Goal: Complete application form

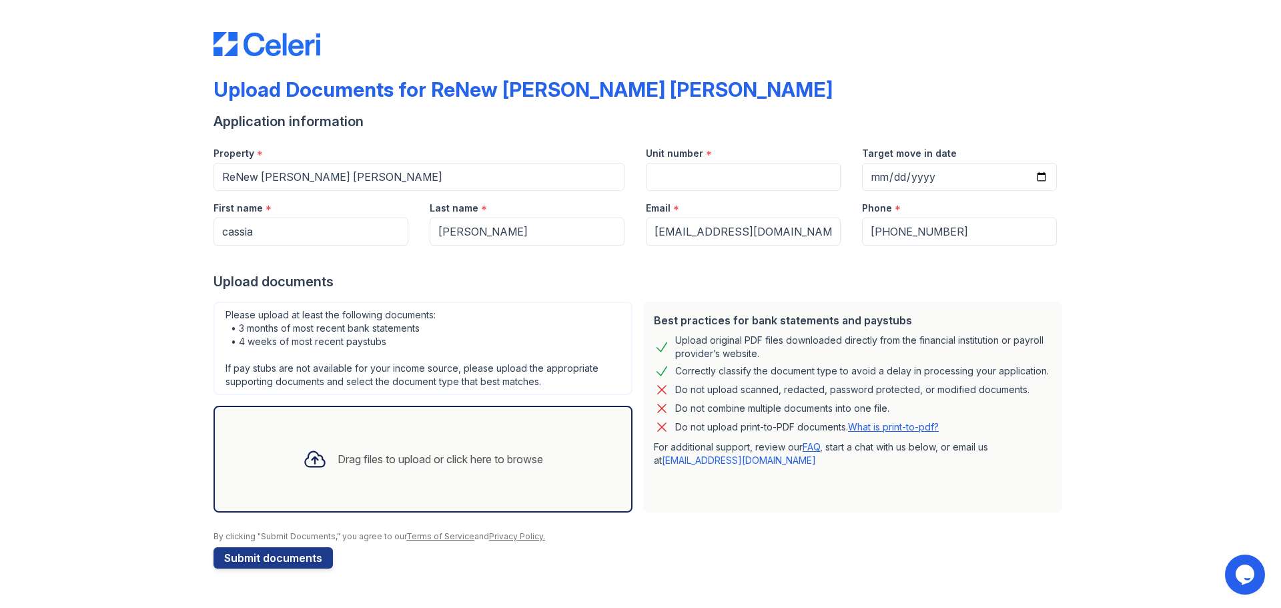
drag, startPoint x: 372, startPoint y: 453, endPoint x: 344, endPoint y: 434, distance: 34.1
click at [338, 418] on div "Drag files to upload or click here to browse" at bounding box center [422, 459] width 419 height 107
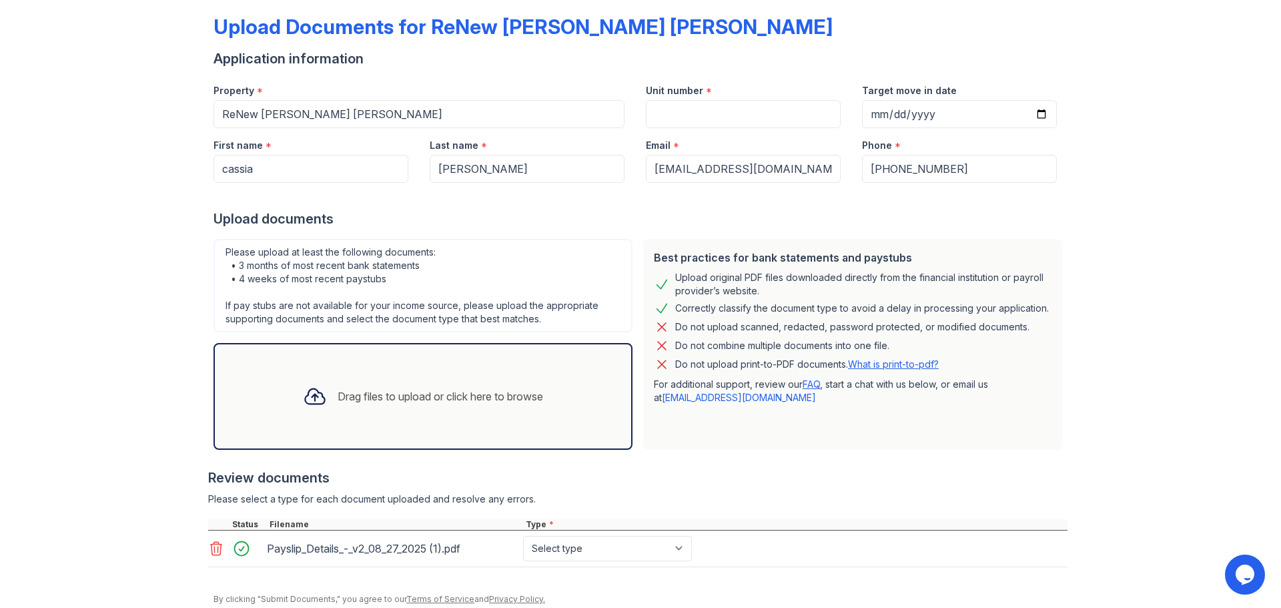
scroll to position [113, 0]
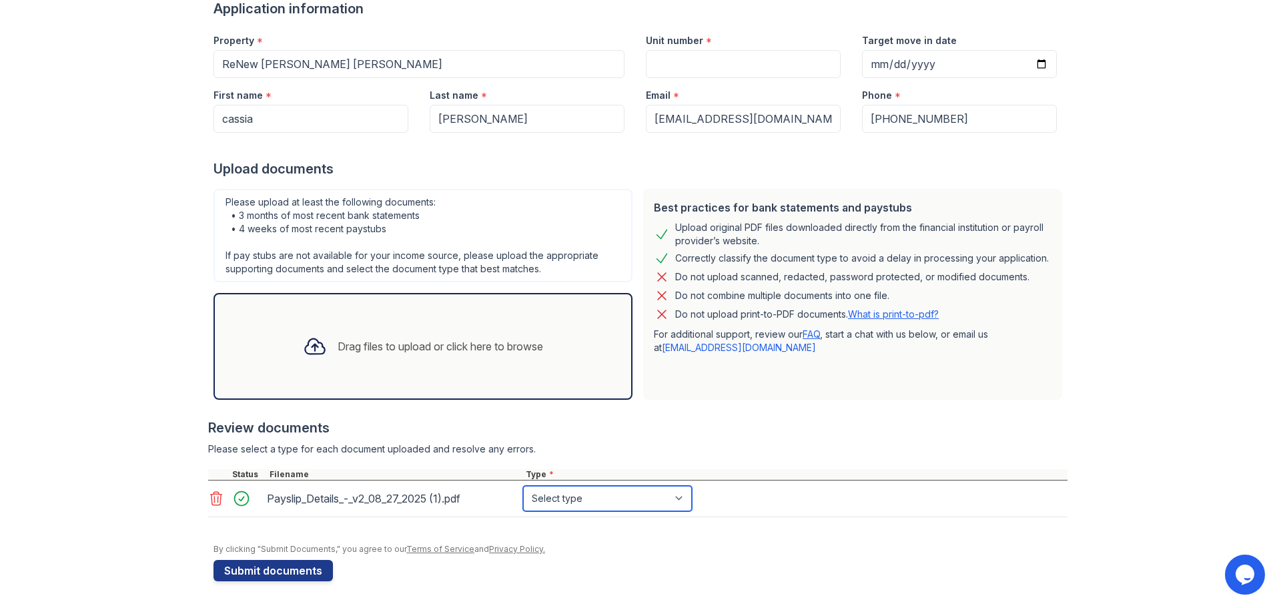
click at [552, 496] on select "Select type Paystub Bank Statement Offer Letter Tax Documents Benefit Award Let…" at bounding box center [607, 498] width 169 height 25
select select "paystub"
click at [523, 486] on select "Select type Paystub Bank Statement Offer Letter Tax Documents Benefit Award Let…" at bounding box center [607, 498] width 169 height 25
click at [464, 339] on div "Drag files to upload or click here to browse" at bounding box center [440, 346] width 205 height 16
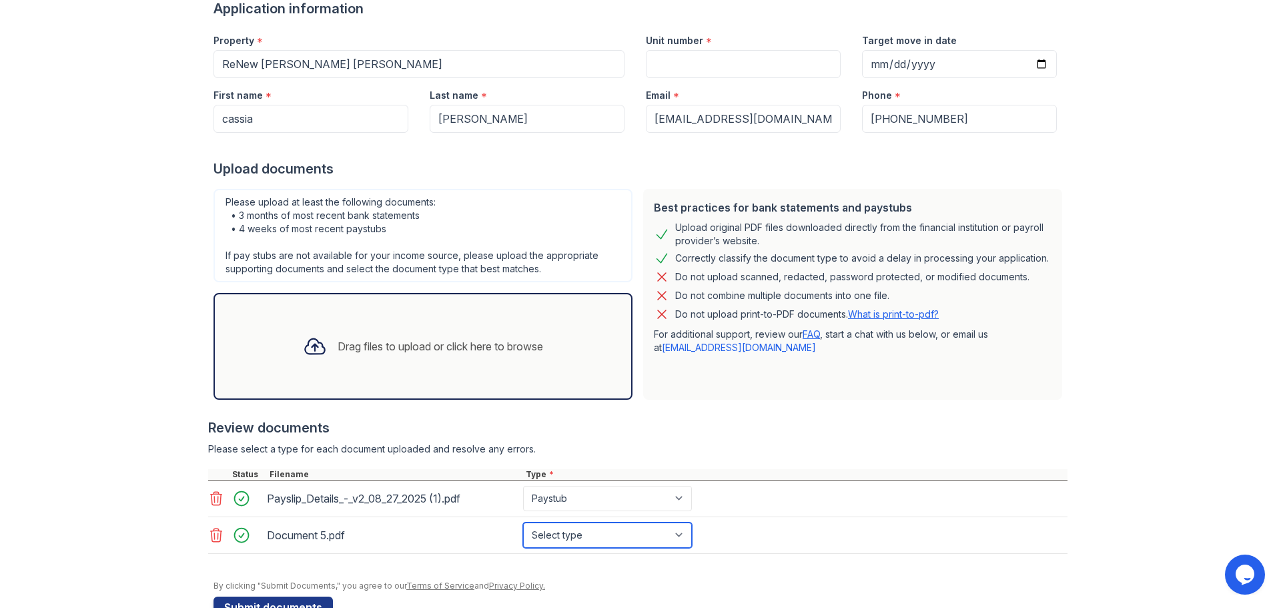
click at [600, 538] on select "Select type Paystub Bank Statement Offer Letter Tax Documents Benefit Award Let…" at bounding box center [607, 534] width 169 height 25
select select "bank_statement"
click at [523, 522] on select "Select type Paystub Bank Statement Offer Letter Tax Documents Benefit Award Let…" at bounding box center [607, 534] width 169 height 25
click at [496, 372] on div "Drag files to upload or click here to browse" at bounding box center [422, 346] width 419 height 107
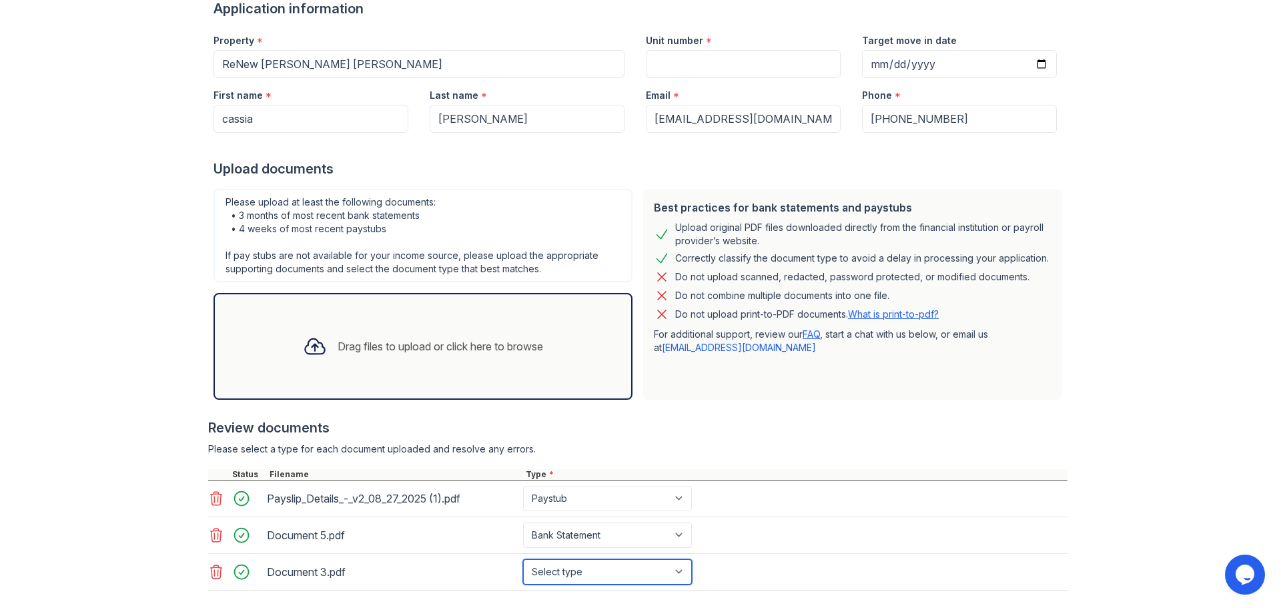
click at [555, 567] on select "Select type Paystub Bank Statement Offer Letter Tax Documents Benefit Award Let…" at bounding box center [607, 571] width 169 height 25
select select "bank_statement"
click at [523, 559] on select "Select type Paystub Bank Statement Offer Letter Tax Documents Benefit Award Let…" at bounding box center [607, 571] width 169 height 25
click at [457, 398] on div "Drag files to upload or click here to browse" at bounding box center [422, 346] width 419 height 107
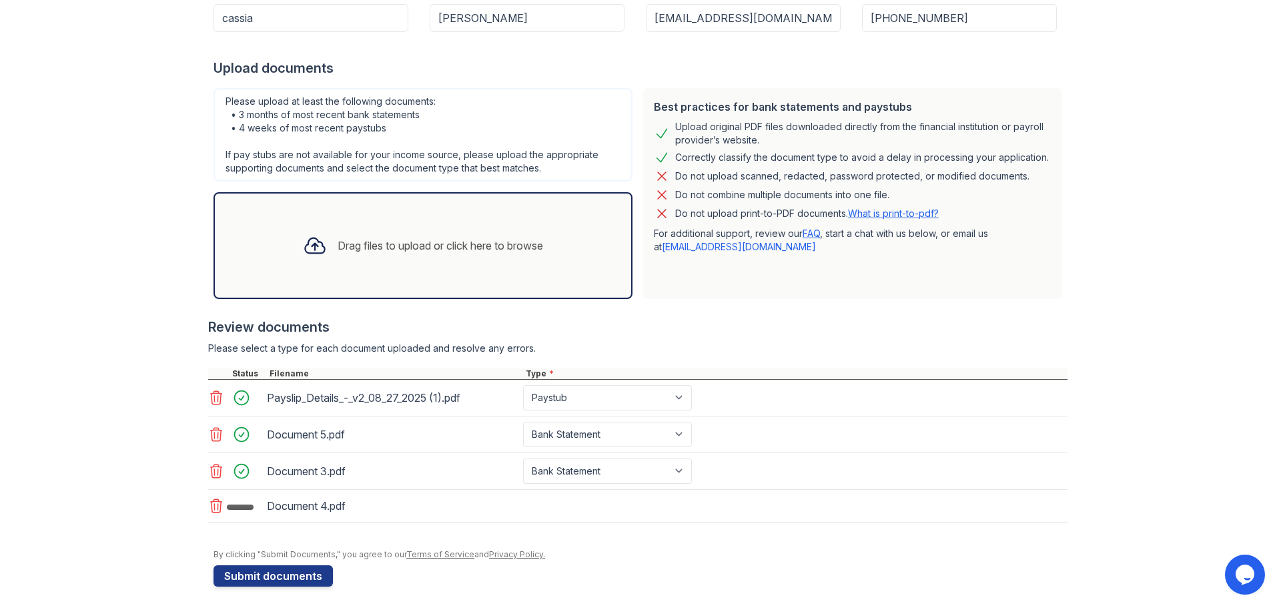
scroll to position [219, 0]
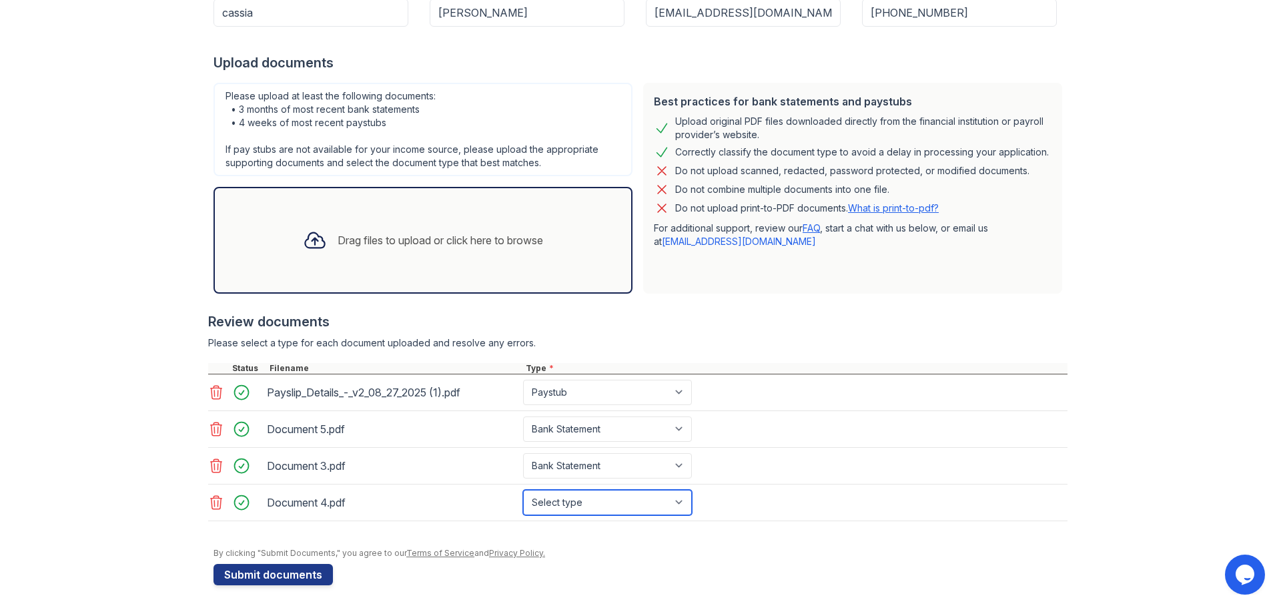
click at [575, 503] on select "Select type Paystub Bank Statement Offer Letter Tax Documents Benefit Award Let…" at bounding box center [607, 502] width 169 height 25
select select "bank_statement"
click at [523, 490] on select "Select type Paystub Bank Statement Offer Letter Tax Documents Benefit Award Let…" at bounding box center [607, 502] width 169 height 25
click at [442, 270] on div "Drag files to upload or click here to browse" at bounding box center [422, 240] width 419 height 107
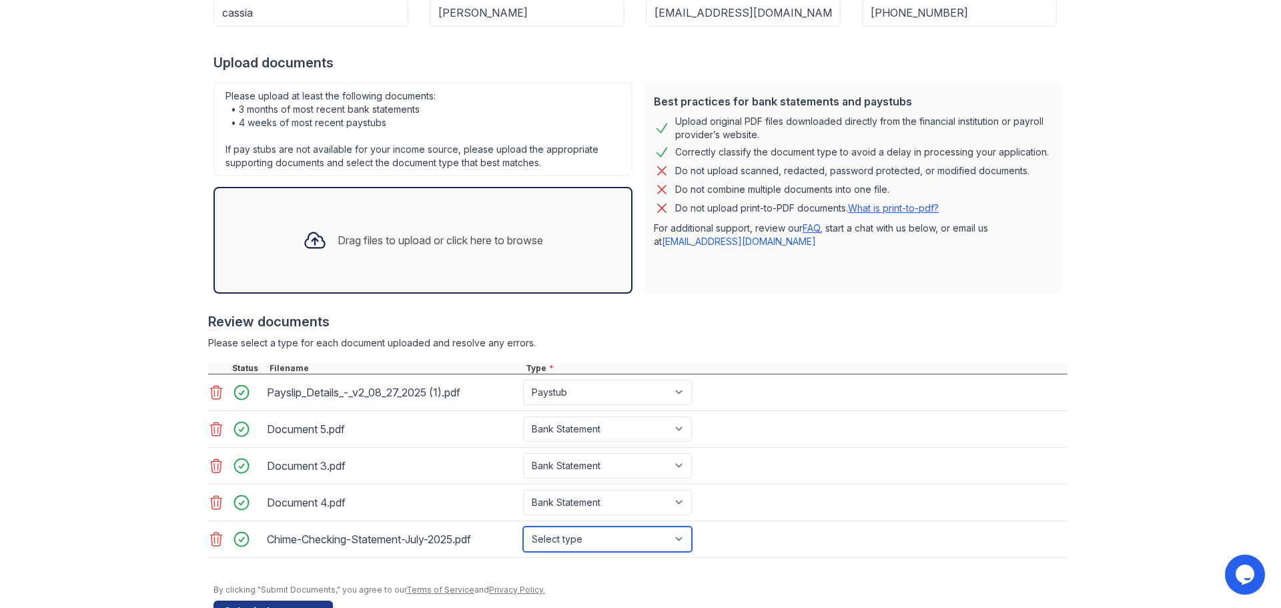
click at [562, 532] on select "Select type Paystub Bank Statement Offer Letter Tax Documents Benefit Award Let…" at bounding box center [607, 538] width 169 height 25
select select "bank_statement"
click at [523, 526] on select "Select type Paystub Bank Statement Offer Letter Tax Documents Benefit Award Let…" at bounding box center [607, 538] width 169 height 25
click at [439, 256] on div "Drag files to upload or click here to browse" at bounding box center [423, 239] width 262 height 45
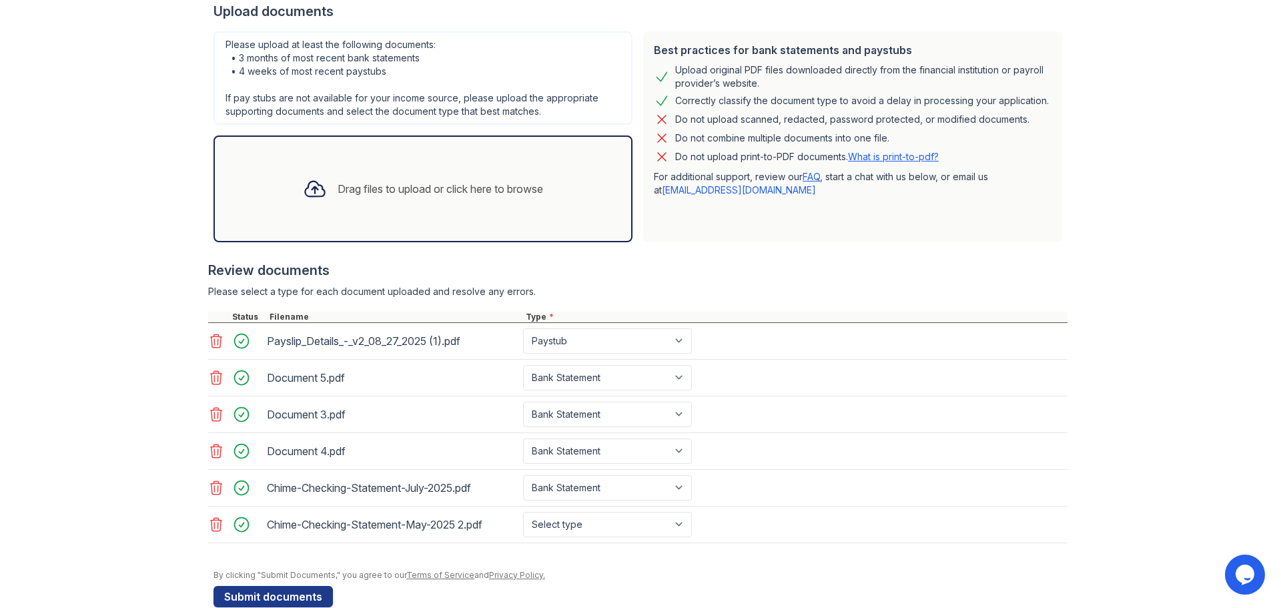
scroll to position [286, 0]
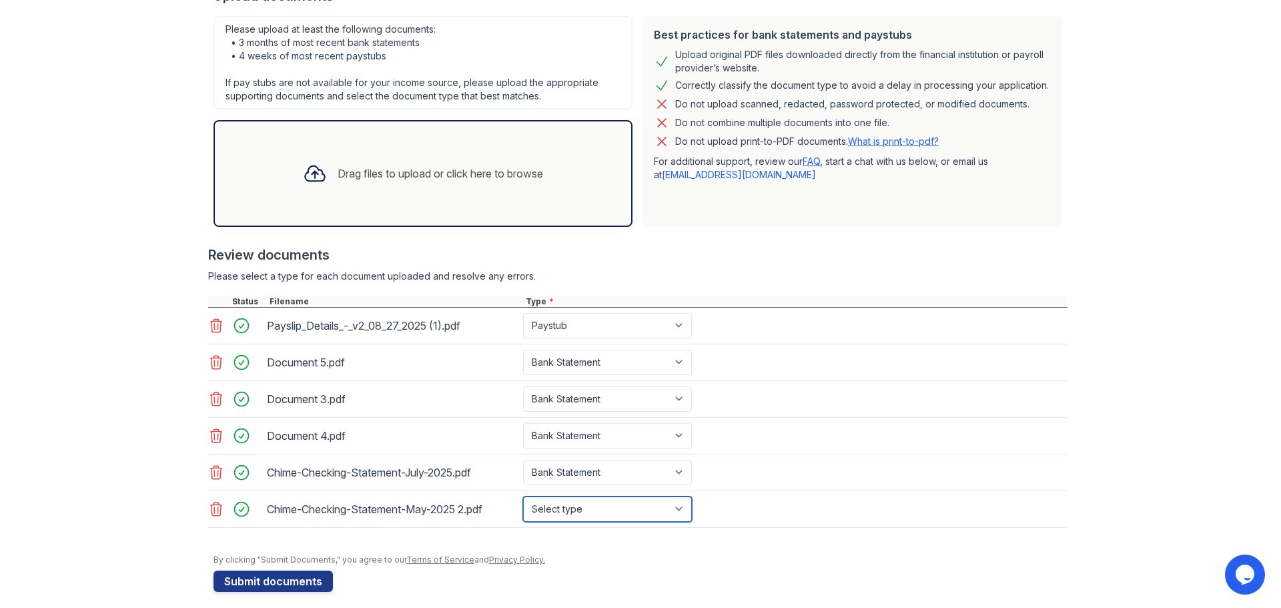
click at [571, 507] on select "Select type Paystub Bank Statement Offer Letter Tax Documents Benefit Award Let…" at bounding box center [607, 508] width 169 height 25
select select "bank_statement"
click at [523, 496] on select "Select type Paystub Bank Statement Offer Letter Tax Documents Benefit Award Let…" at bounding box center [607, 508] width 169 height 25
click at [379, 187] on div "Drag files to upload or click here to browse" at bounding box center [423, 173] width 262 height 45
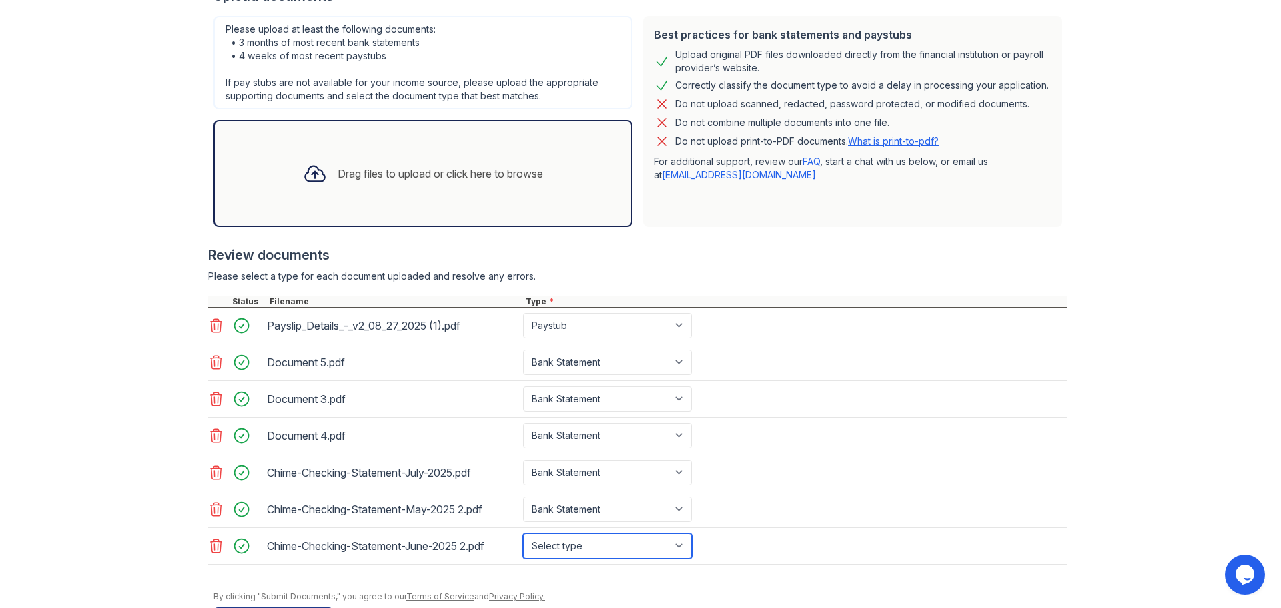
click at [580, 543] on select "Select type Paystub Bank Statement Offer Letter Tax Documents Benefit Award Let…" at bounding box center [607, 545] width 169 height 25
select select "bank_statement"
click at [523, 533] on select "Select type Paystub Bank Statement Offer Letter Tax Documents Benefit Award Let…" at bounding box center [607, 545] width 169 height 25
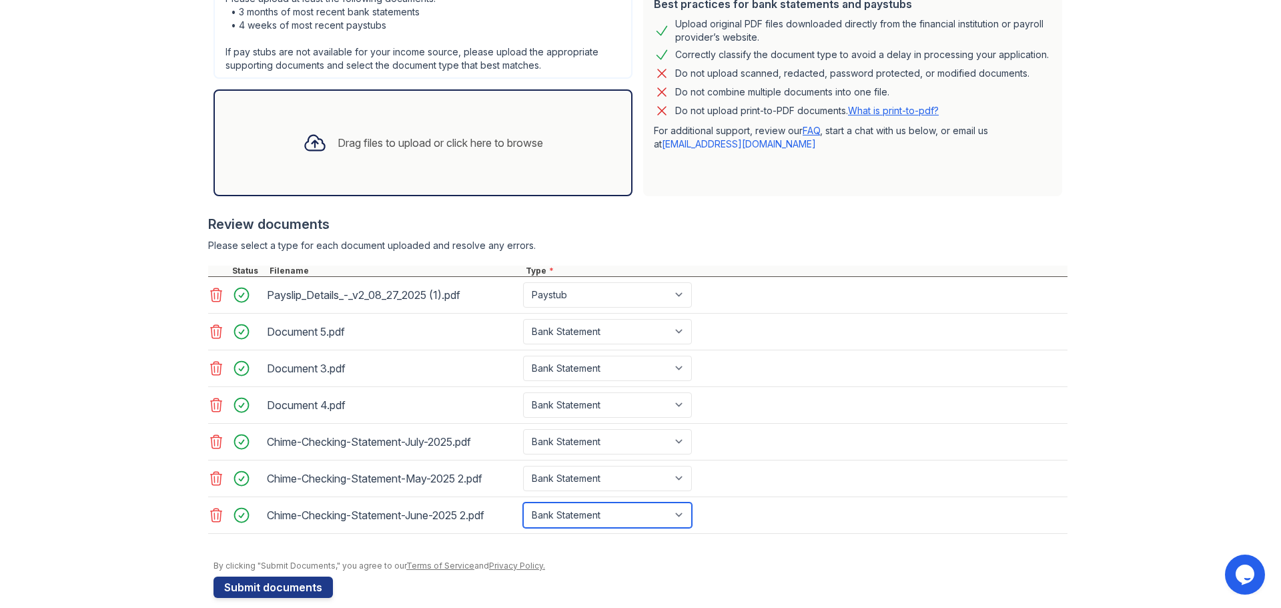
scroll to position [333, 0]
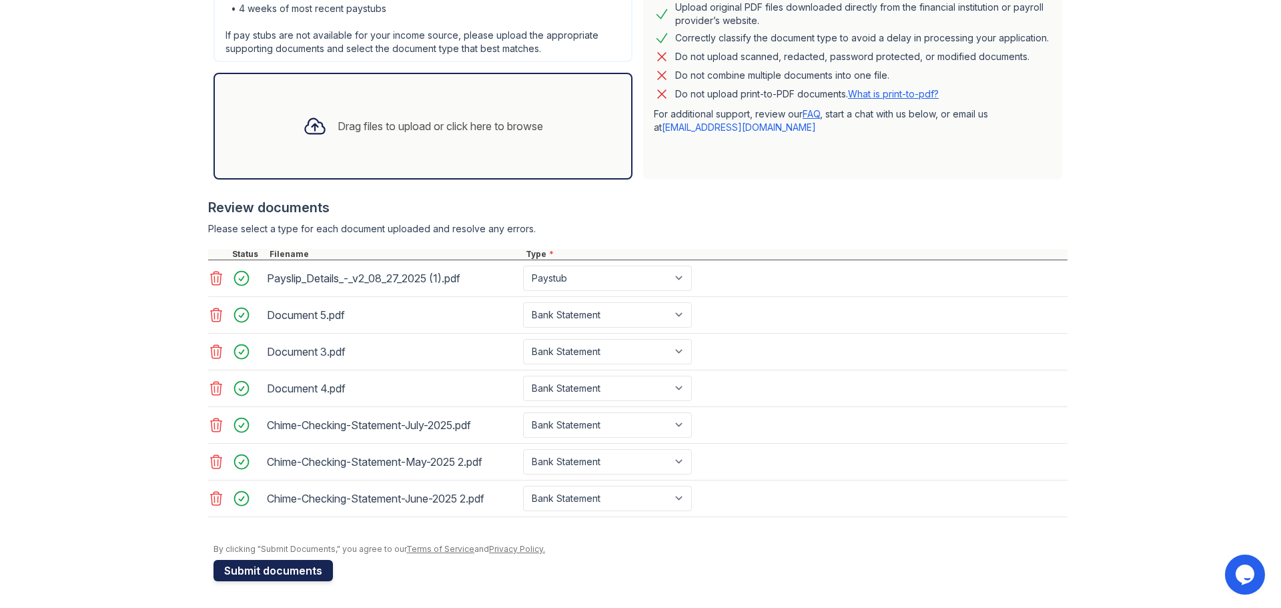
click at [258, 569] on button "Submit documents" at bounding box center [272, 570] width 119 height 21
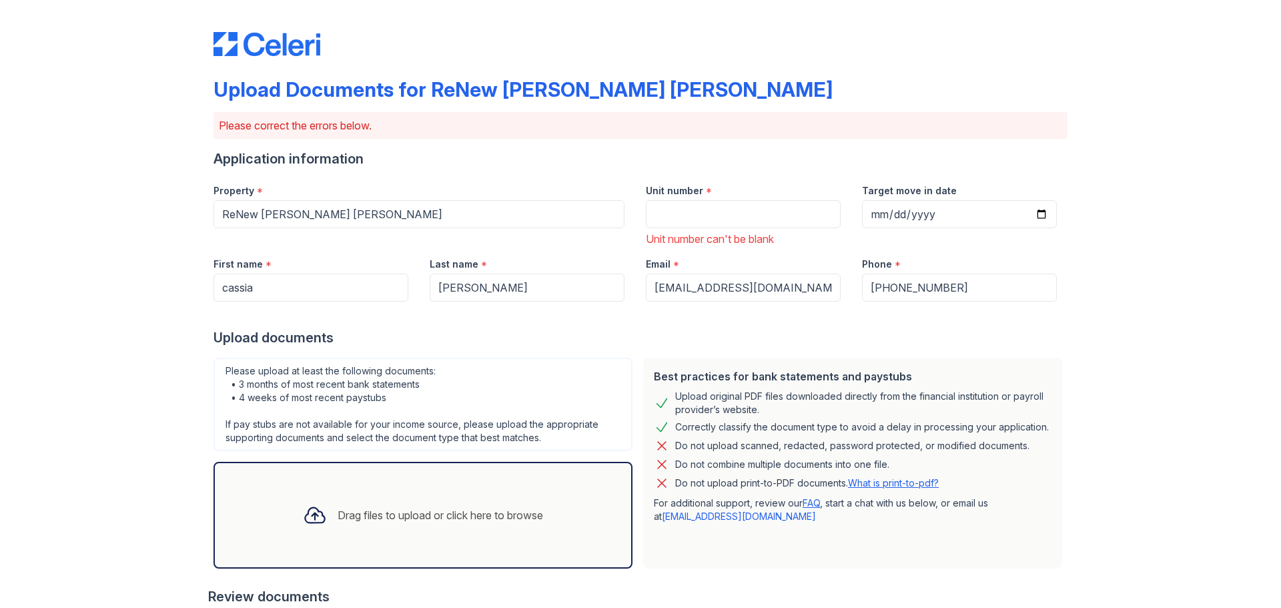
click at [434, 514] on div "Drag files to upload or click here to browse" at bounding box center [440, 515] width 205 height 16
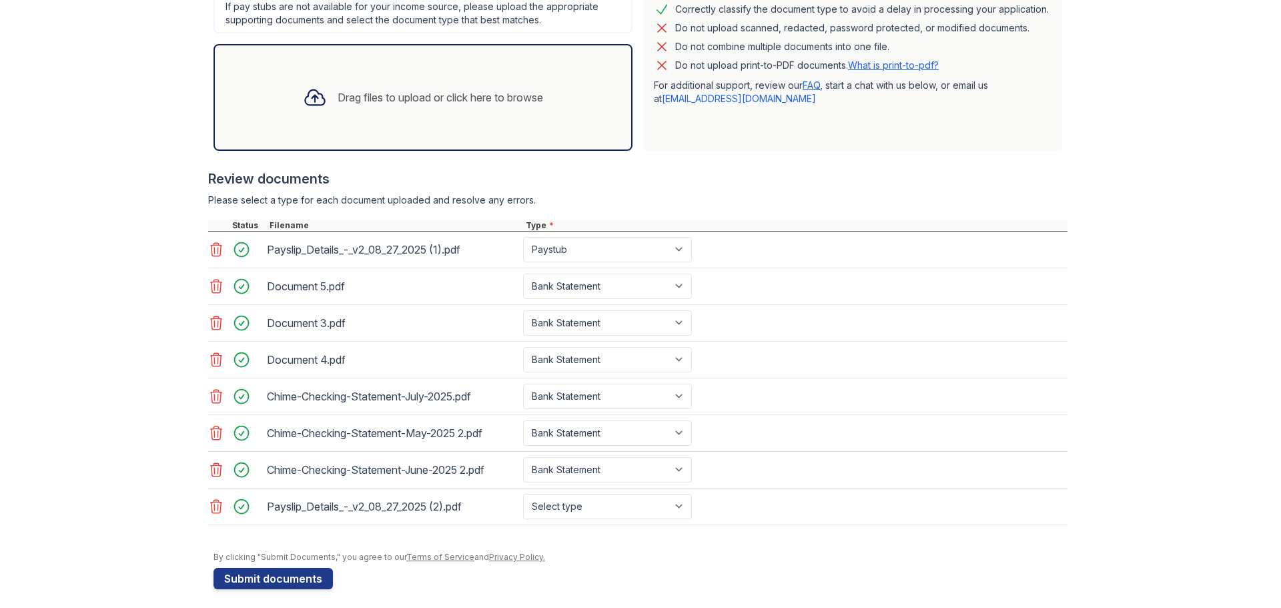
scroll to position [426, 0]
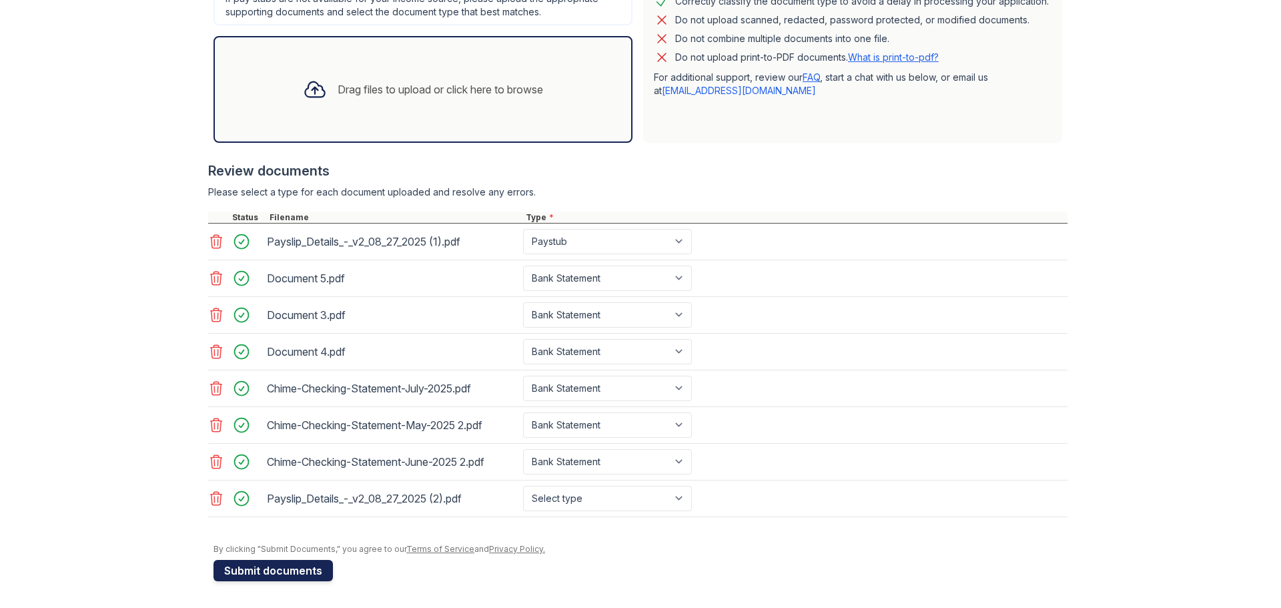
click at [270, 576] on button "Submit documents" at bounding box center [272, 570] width 119 height 21
click at [665, 497] on select "Select type Paystub Bank Statement Offer Letter Tax Documents Benefit Award Let…" at bounding box center [607, 498] width 169 height 25
select select "paystub"
click at [523, 486] on select "Select type Paystub Bank Statement Offer Letter Tax Documents Benefit Award Let…" at bounding box center [607, 498] width 169 height 25
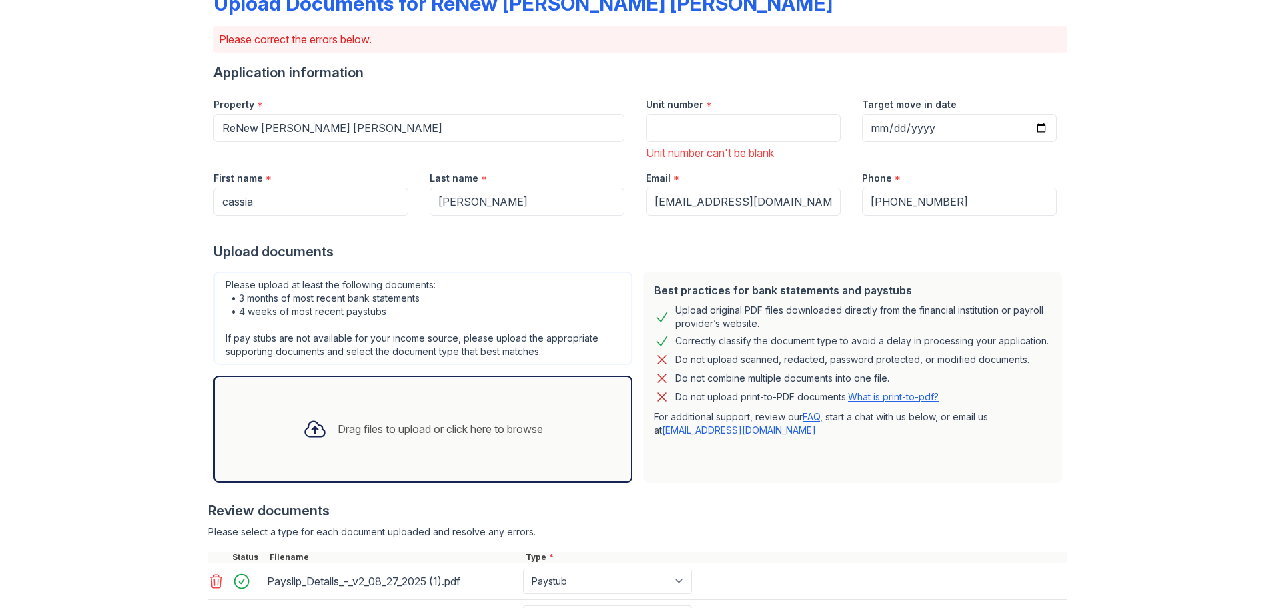
scroll to position [0, 0]
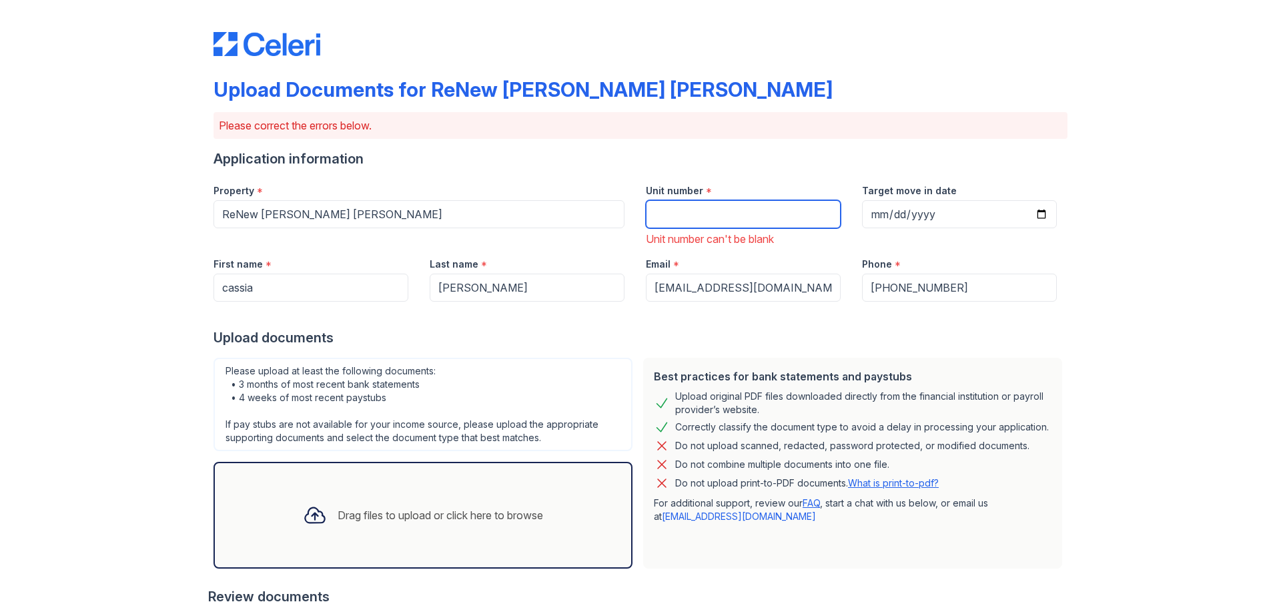
click at [713, 205] on input "Unit number" at bounding box center [743, 214] width 195 height 28
type input "H"
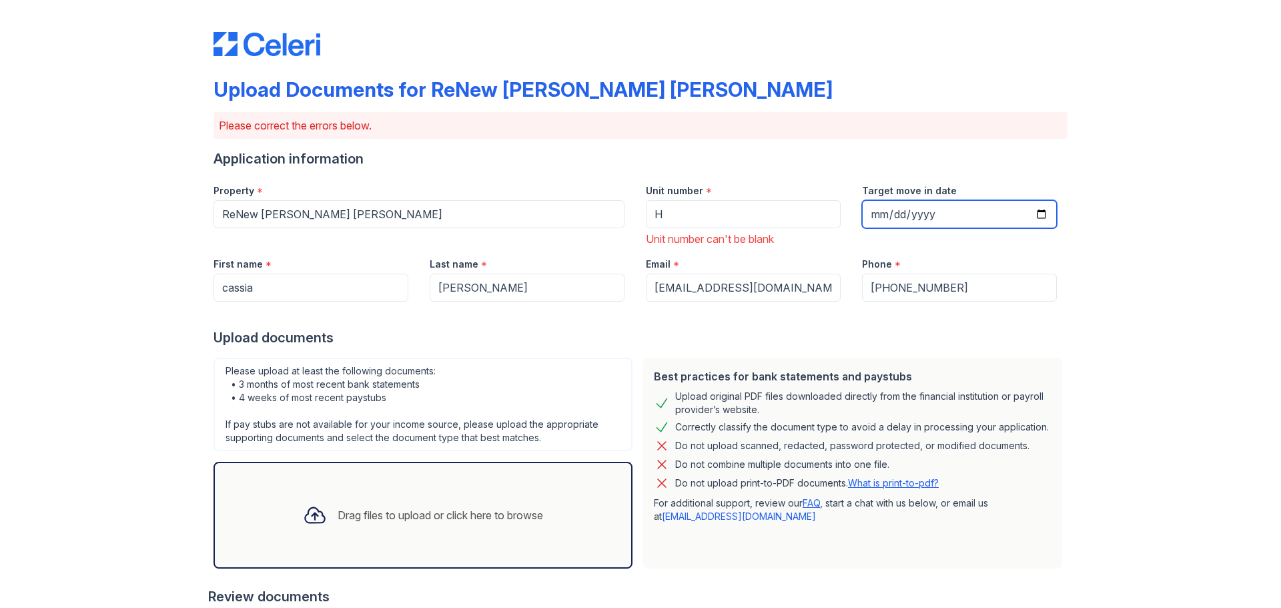
click at [1039, 214] on input "Target move in date" at bounding box center [959, 214] width 195 height 28
type input "[DATE]"
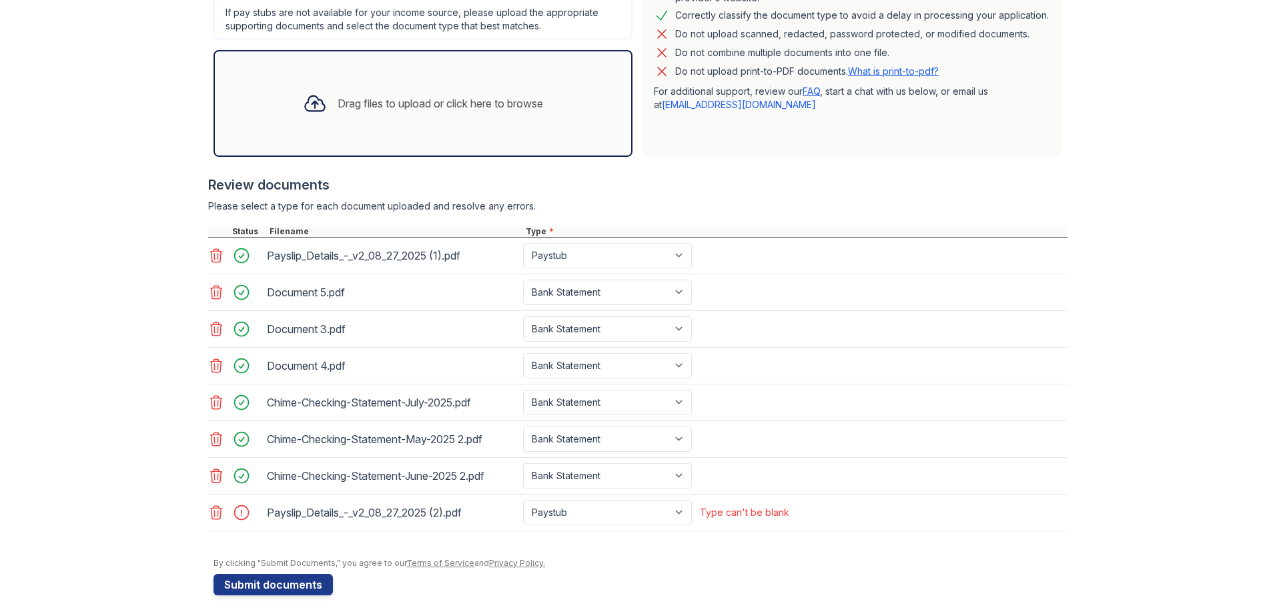
scroll to position [426, 0]
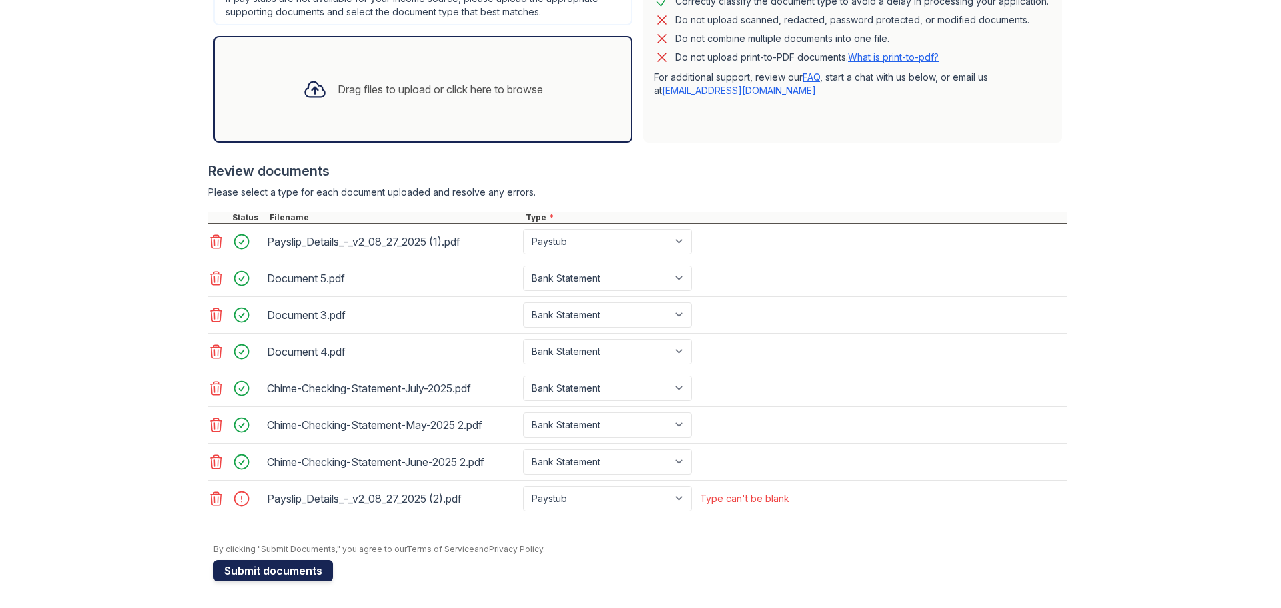
click at [293, 572] on button "Submit documents" at bounding box center [272, 570] width 119 height 21
